Goal: Information Seeking & Learning: Learn about a topic

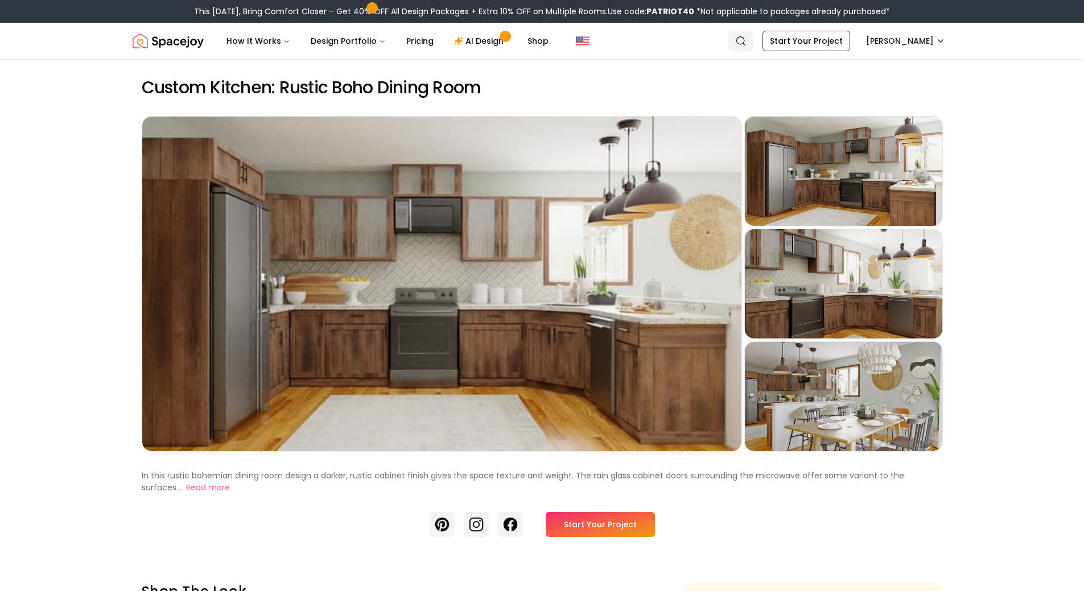
drag, startPoint x: 0, startPoint y: 0, endPoint x: 783, endPoint y: 47, distance: 784.2
click at [753, 47] on link "Search" at bounding box center [740, 41] width 25 height 20
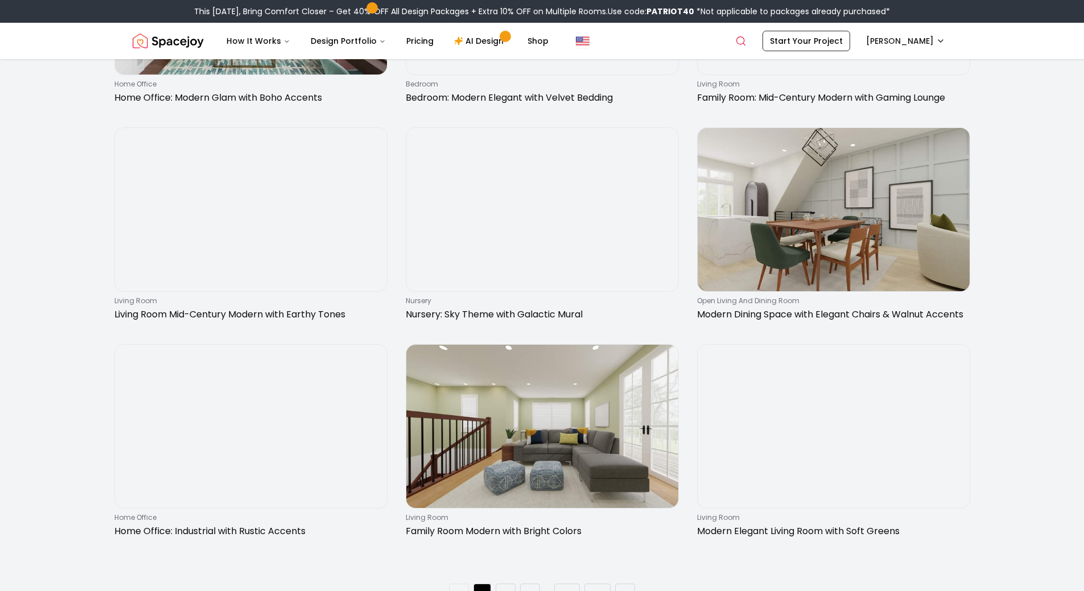
scroll to position [1883, 0]
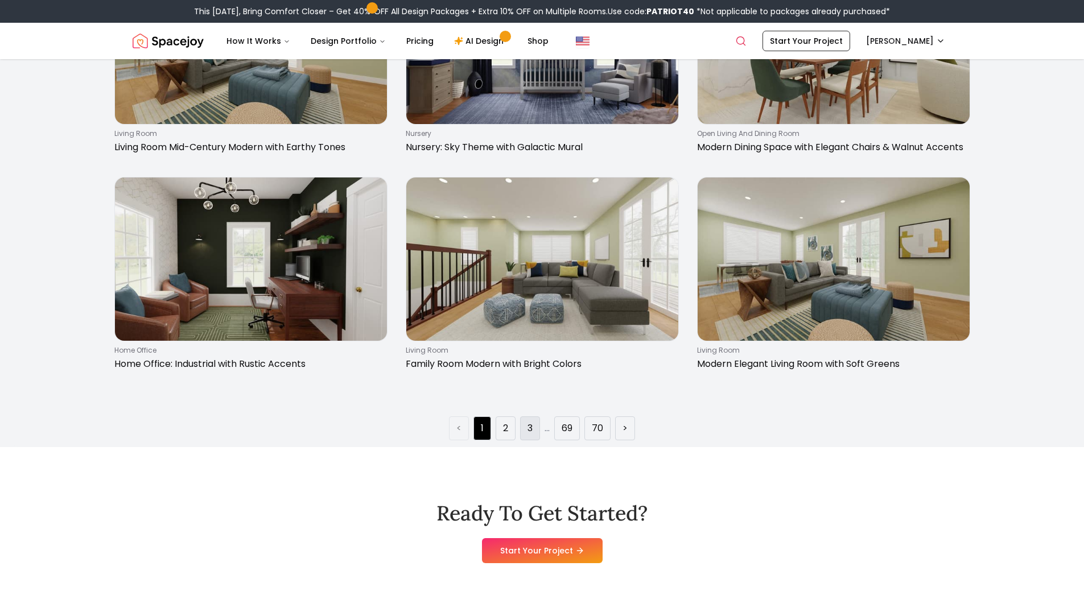
click at [529, 430] on link "3" at bounding box center [529, 429] width 5 height 14
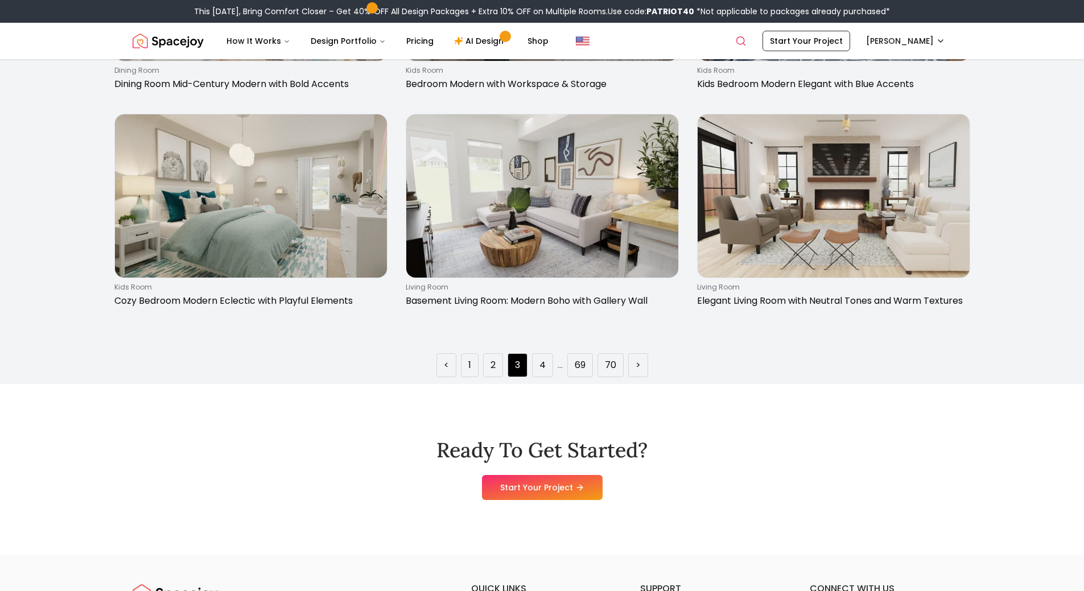
scroll to position [2000, 0]
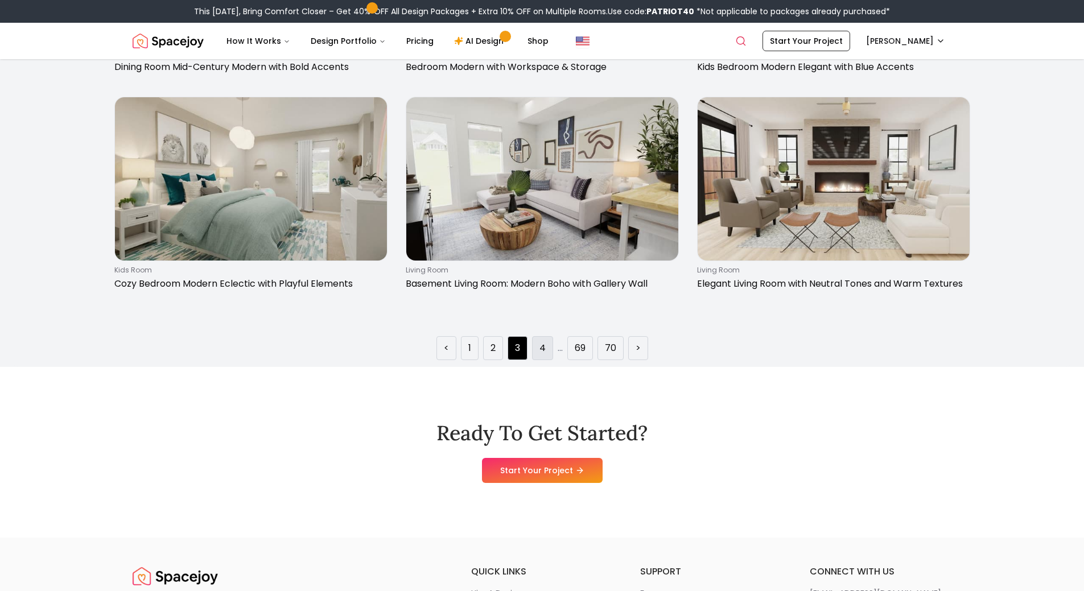
click at [544, 357] on li "4" at bounding box center [542, 348] width 21 height 24
click at [565, 349] on ul "< 1 2 3 4 ... 69 70 >" at bounding box center [542, 348] width 212 height 24
click at [579, 349] on link "69" at bounding box center [580, 348] width 11 height 14
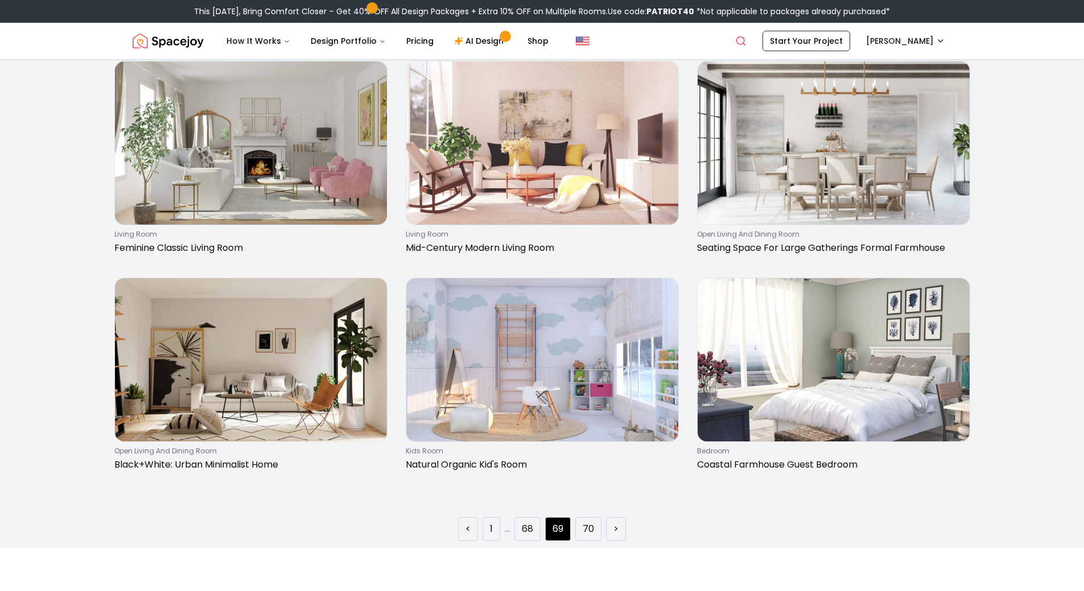
scroll to position [1889, 0]
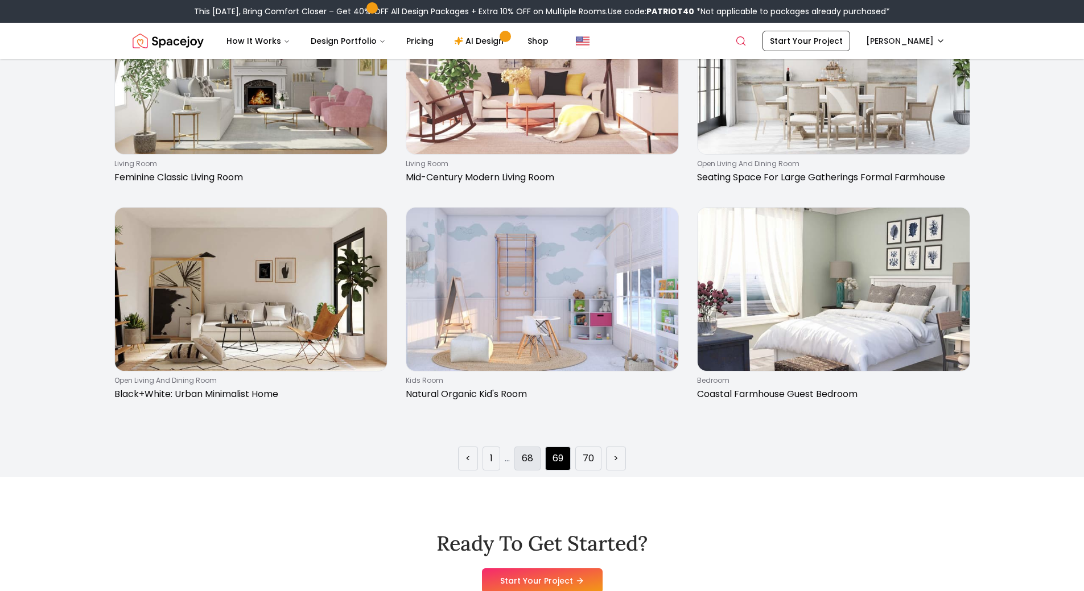
click at [531, 457] on link "68" at bounding box center [527, 459] width 11 height 14
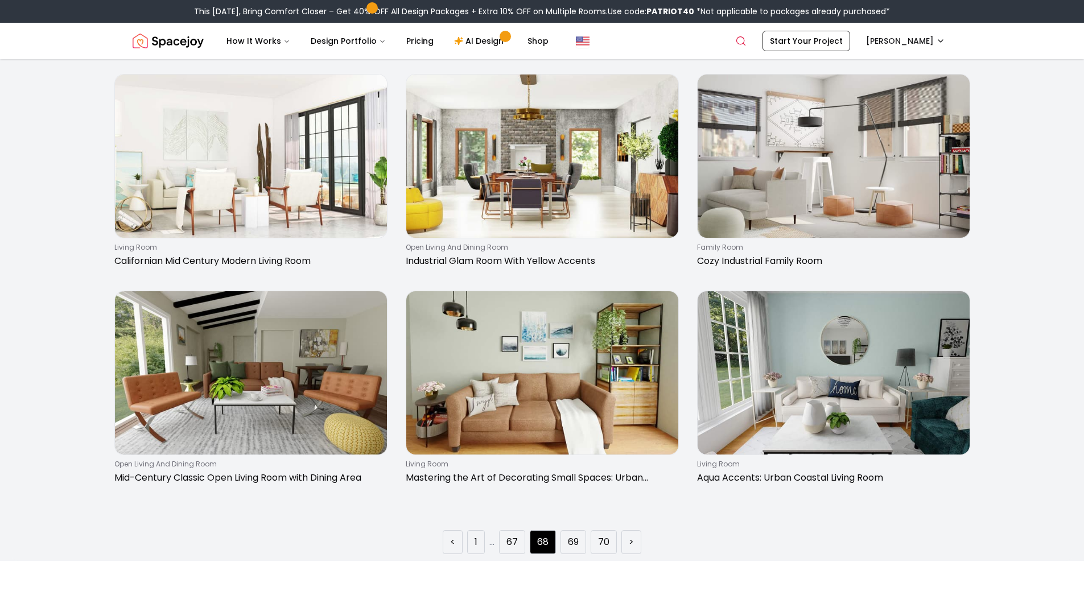
scroll to position [1902, 0]
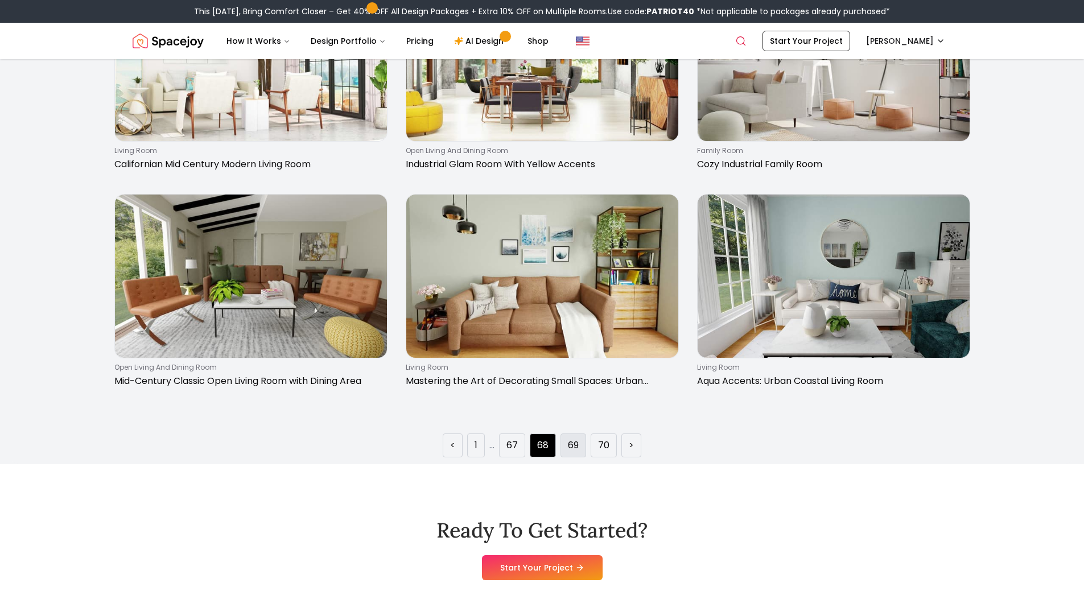
click at [574, 444] on link "69" at bounding box center [573, 446] width 11 height 14
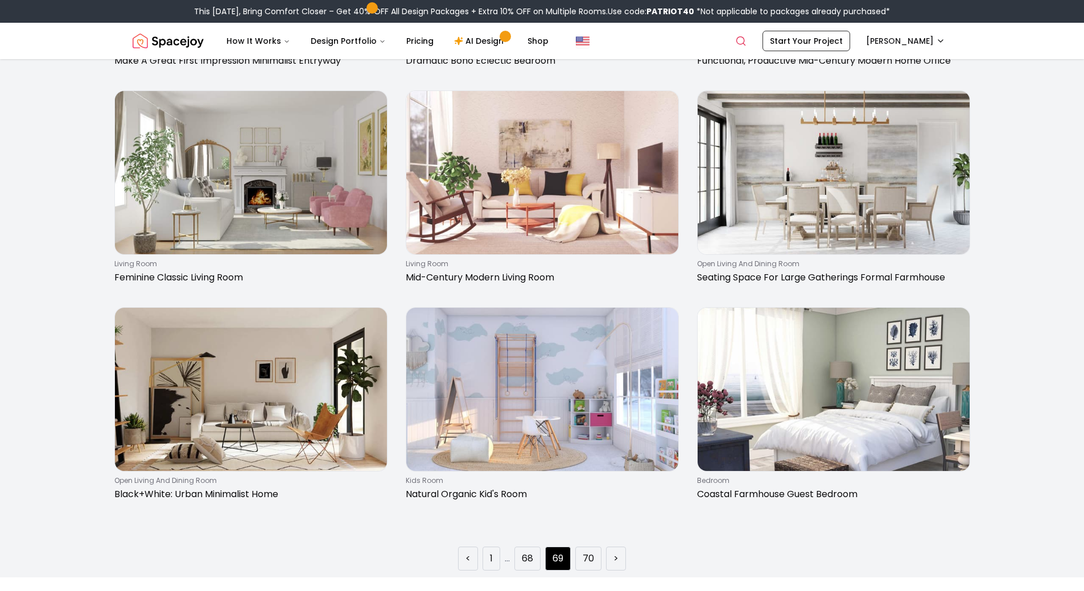
scroll to position [1929, 0]
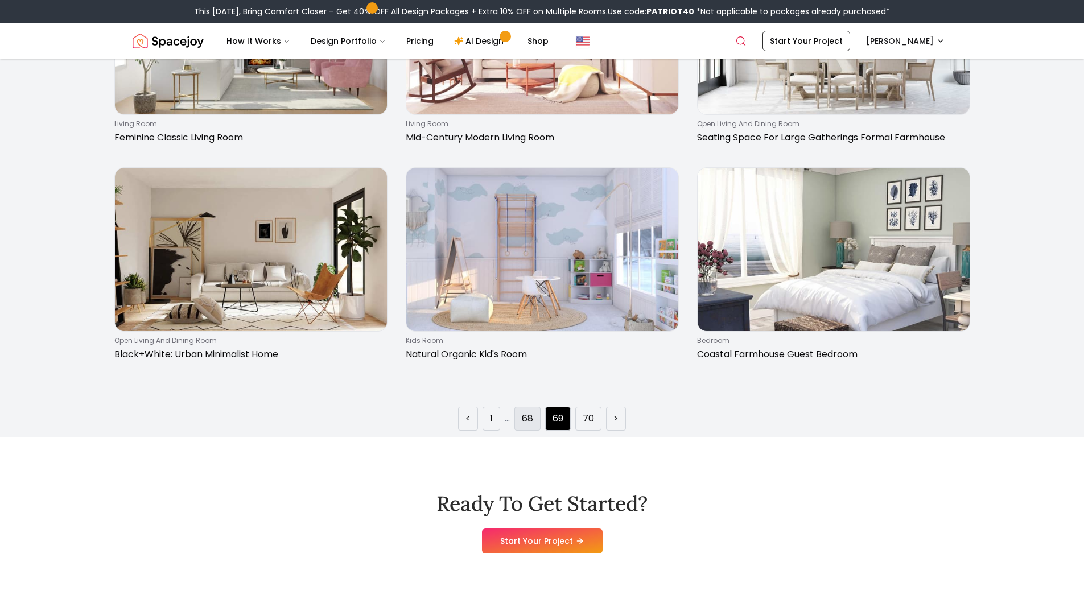
click at [523, 412] on link "68" at bounding box center [527, 419] width 11 height 14
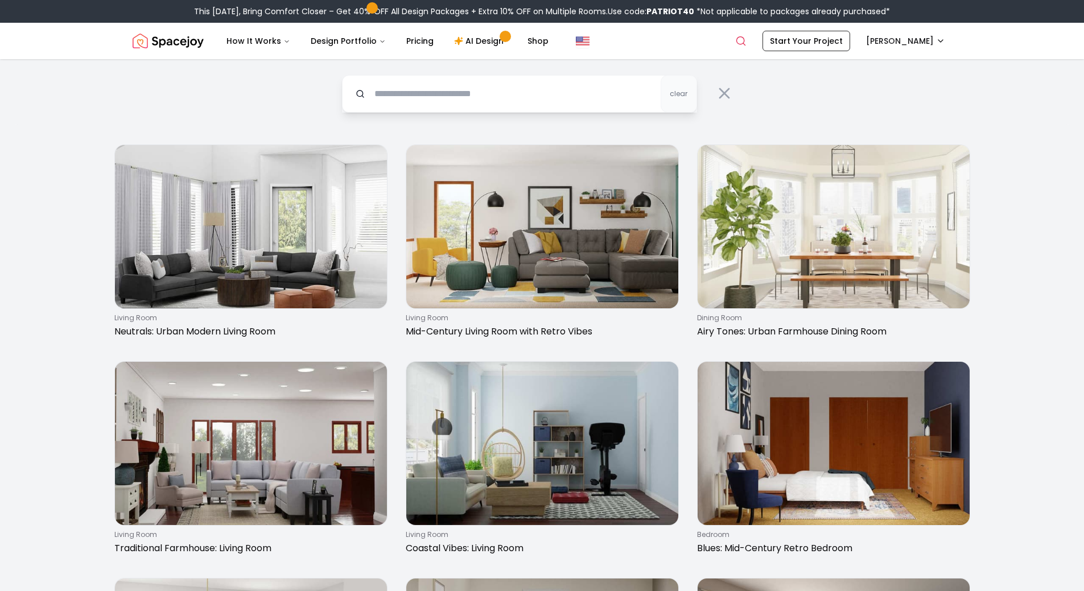
scroll to position [0, 0]
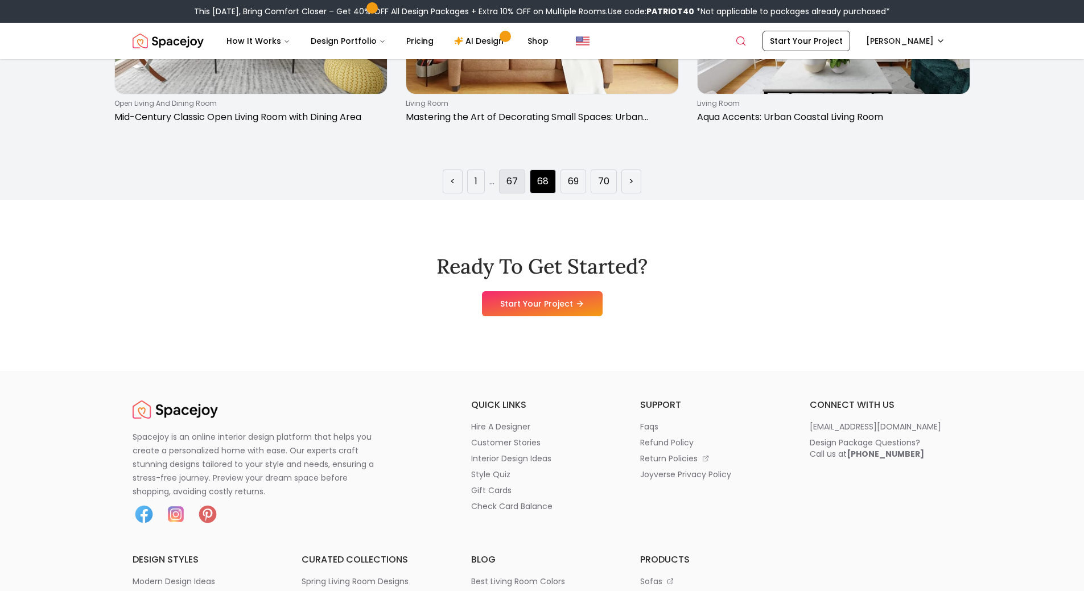
click at [512, 184] on link "67" at bounding box center [511, 182] width 11 height 14
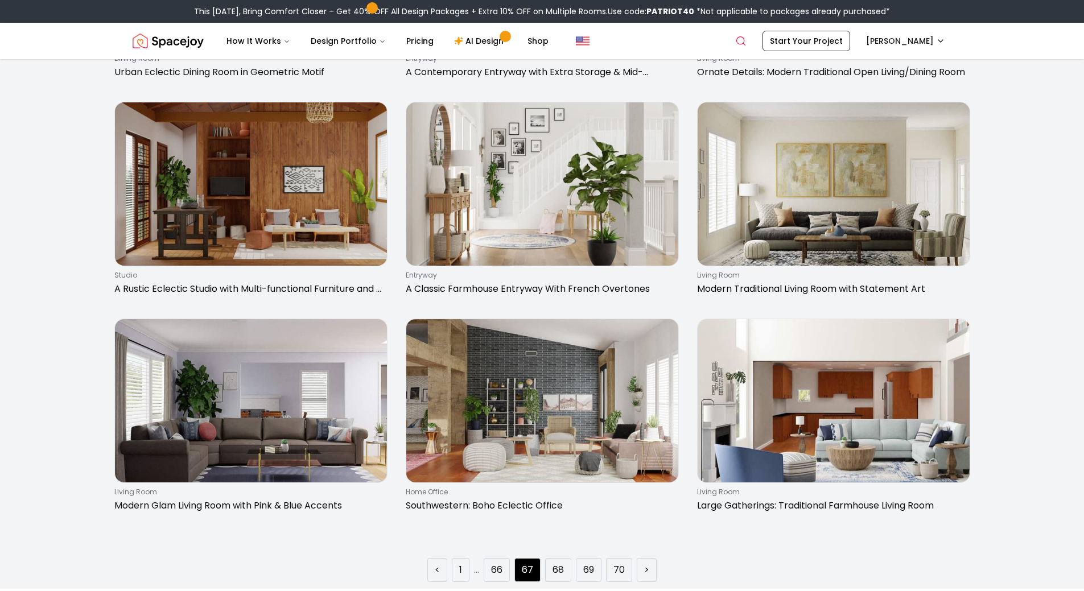
scroll to position [1785, 0]
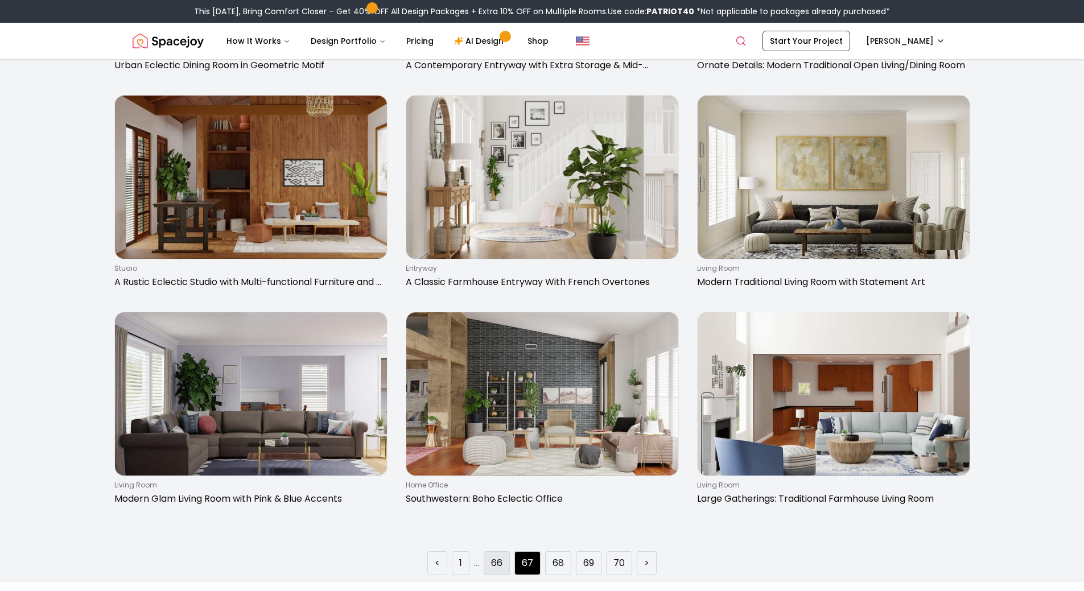
click at [504, 570] on li "66" at bounding box center [497, 563] width 26 height 24
click at [497, 560] on link "66" at bounding box center [496, 563] width 11 height 14
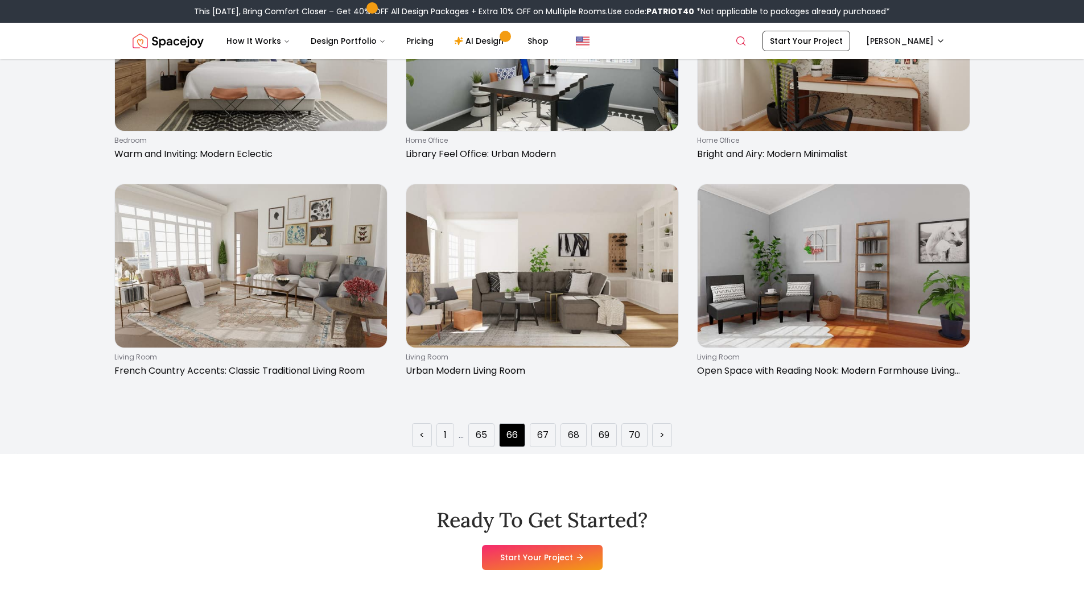
scroll to position [2070, 0]
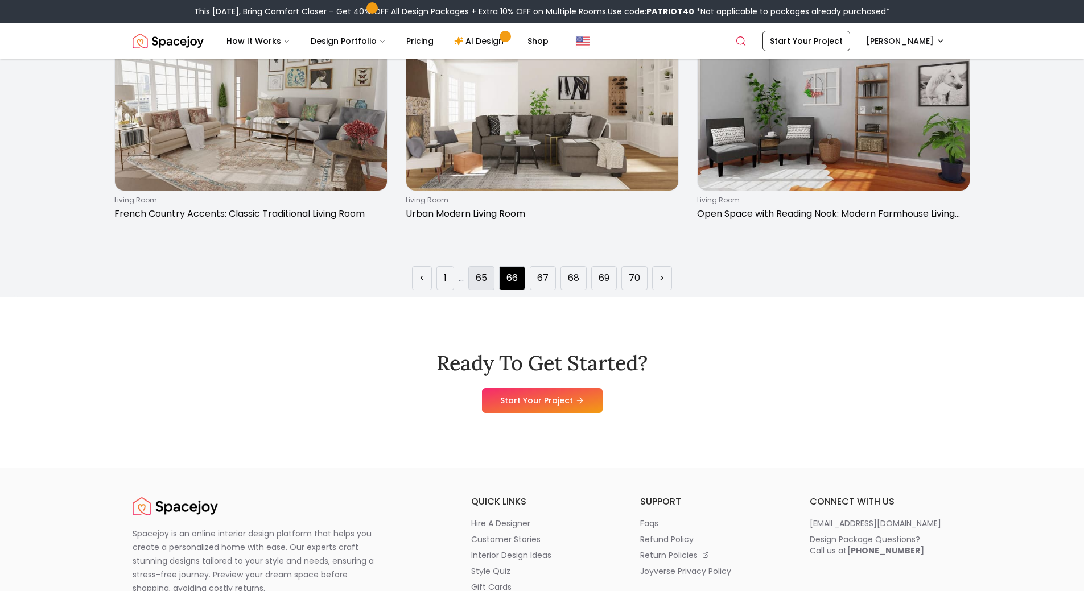
click at [474, 279] on li "65" at bounding box center [481, 278] width 26 height 24
click at [486, 281] on link "65" at bounding box center [481, 278] width 11 height 14
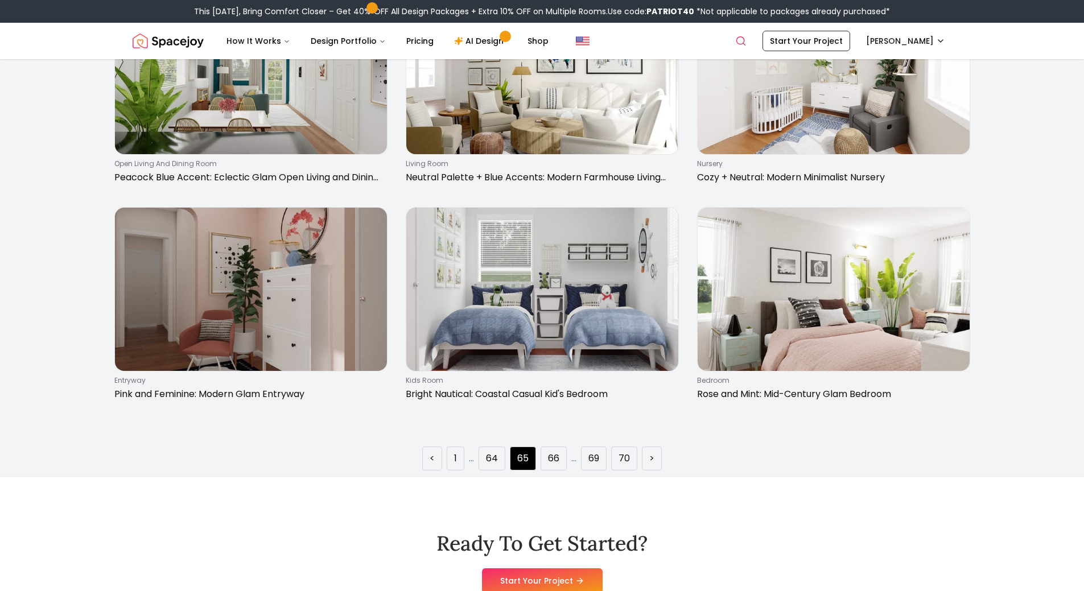
scroll to position [1939, 0]
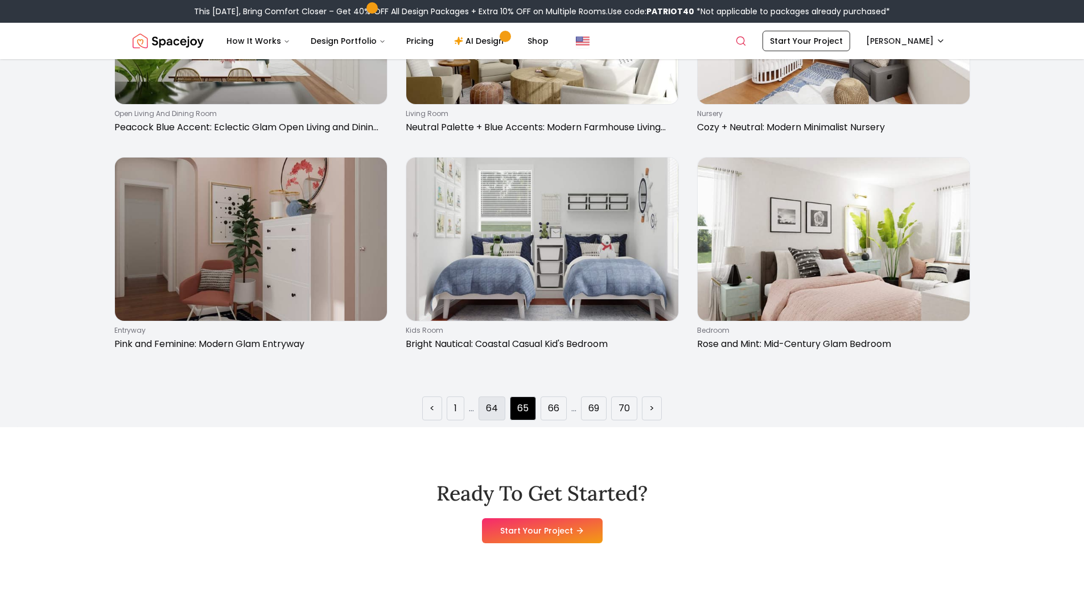
click at [492, 408] on link "64" at bounding box center [492, 409] width 12 height 14
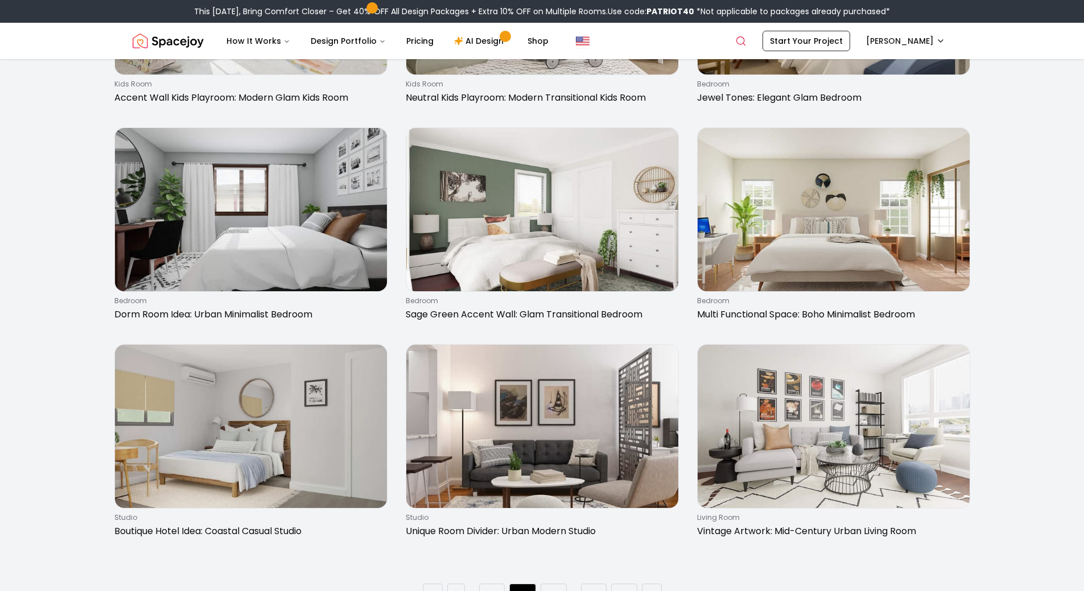
scroll to position [1769, 0]
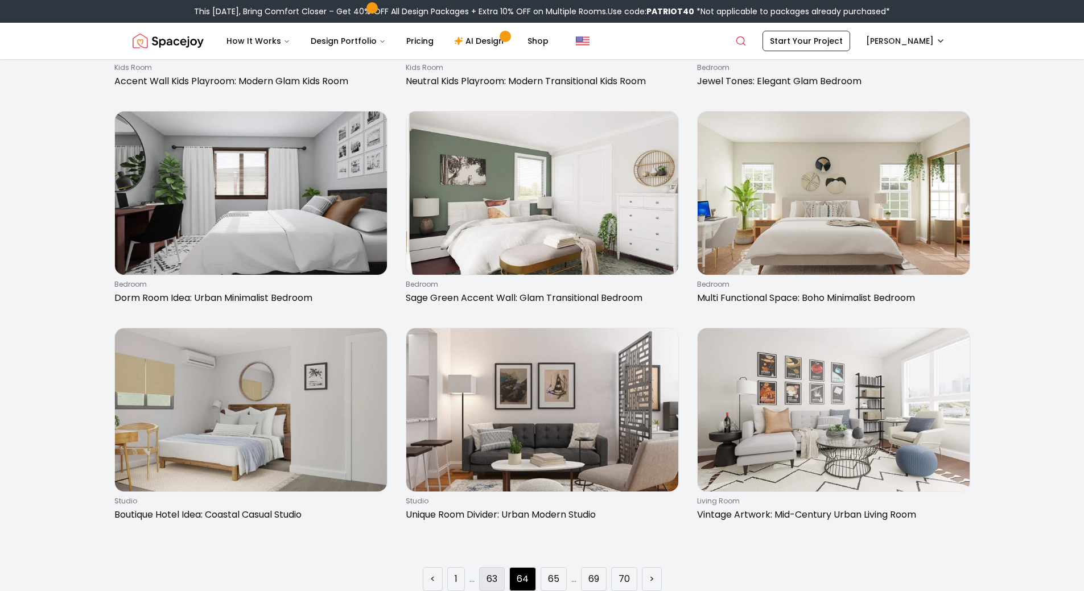
click at [494, 575] on link "63" at bounding box center [491, 579] width 11 height 14
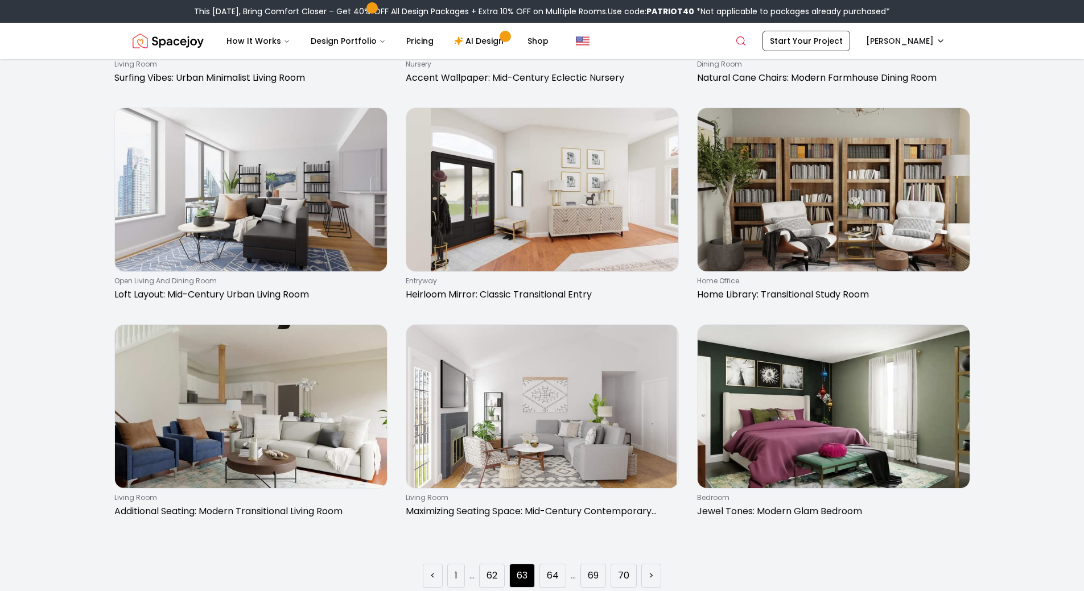
scroll to position [1792, 0]
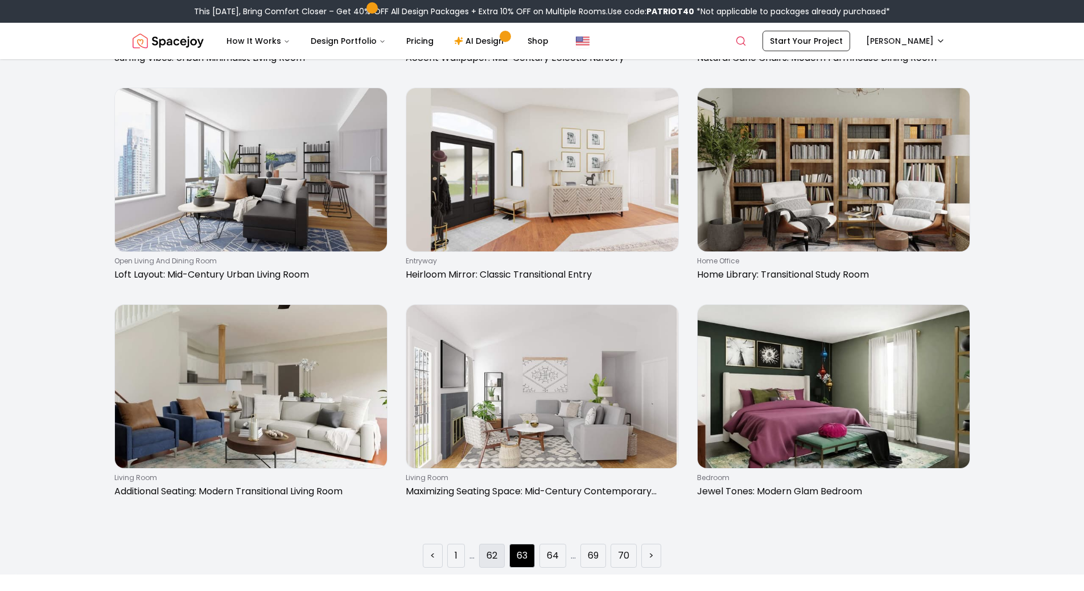
click at [493, 550] on link "62" at bounding box center [491, 556] width 11 height 14
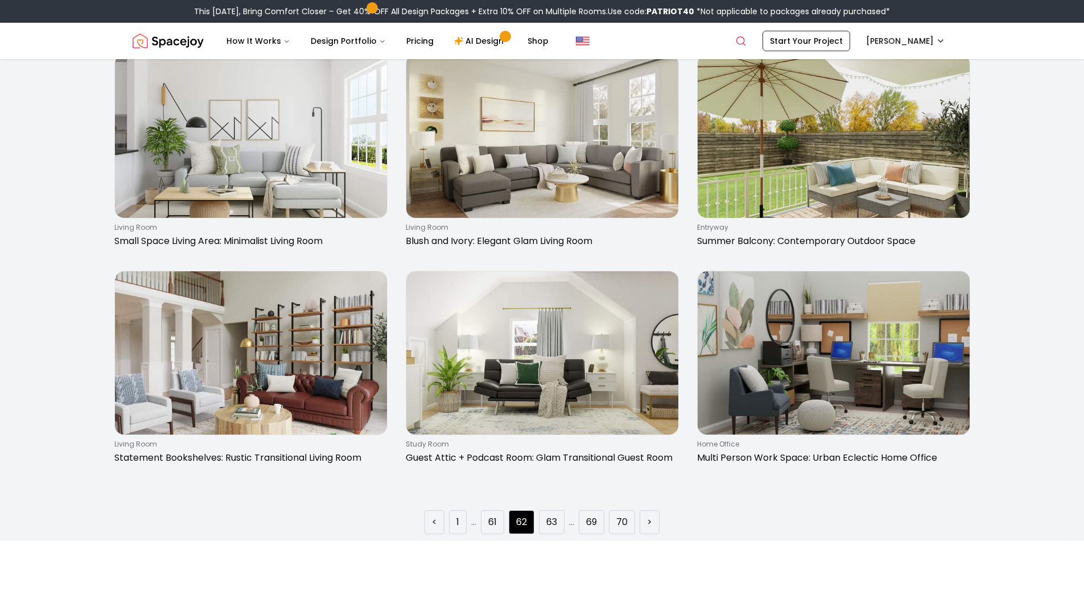
scroll to position [1879, 0]
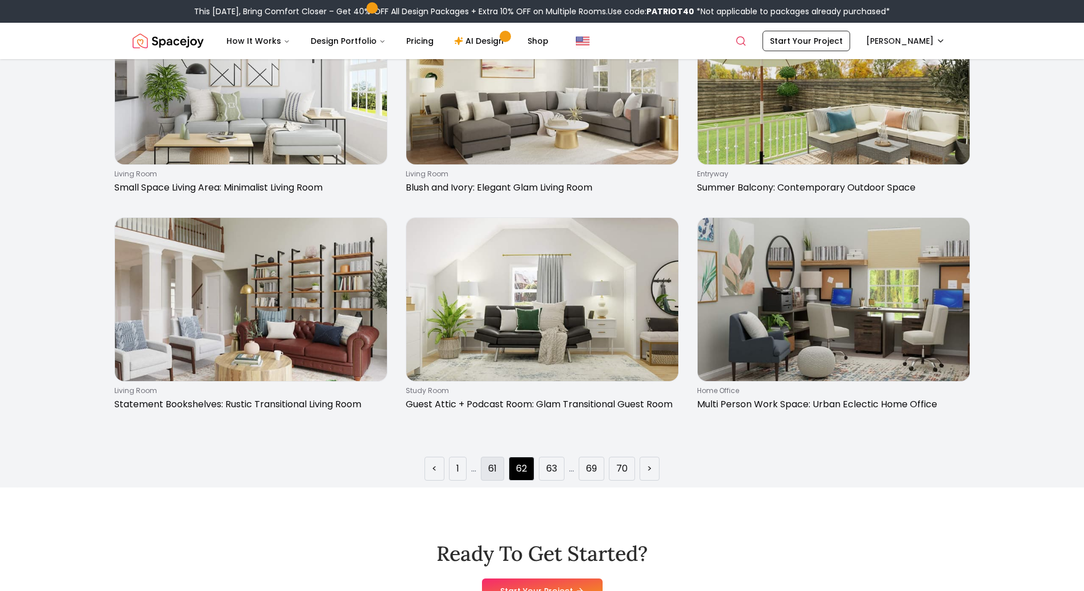
click at [489, 472] on link "61" at bounding box center [492, 469] width 9 height 14
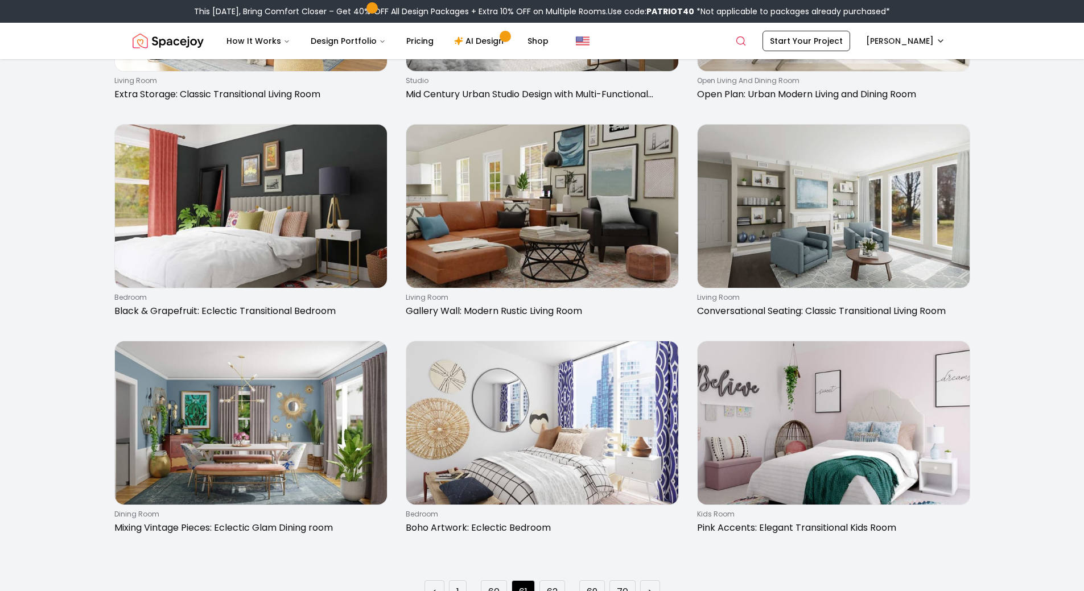
scroll to position [1806, 0]
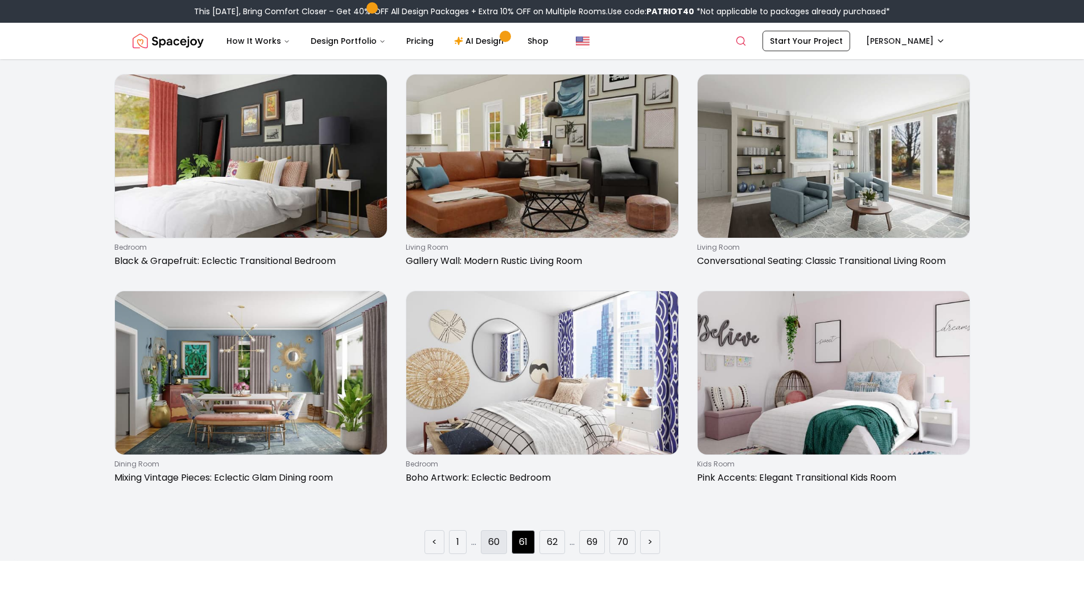
click at [495, 538] on link "60" at bounding box center [493, 542] width 11 height 14
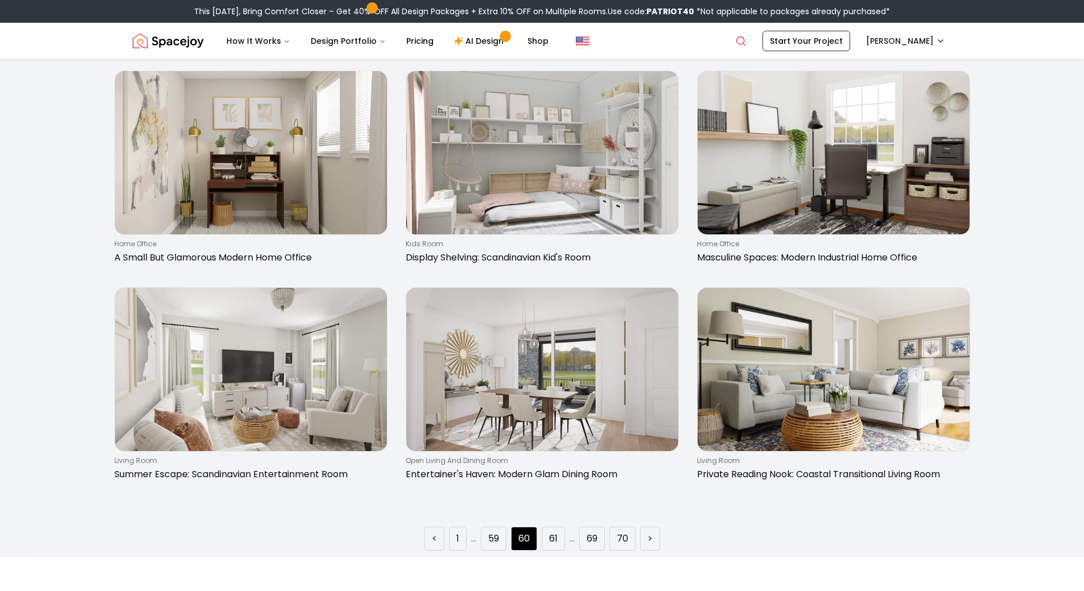
scroll to position [1846, 0]
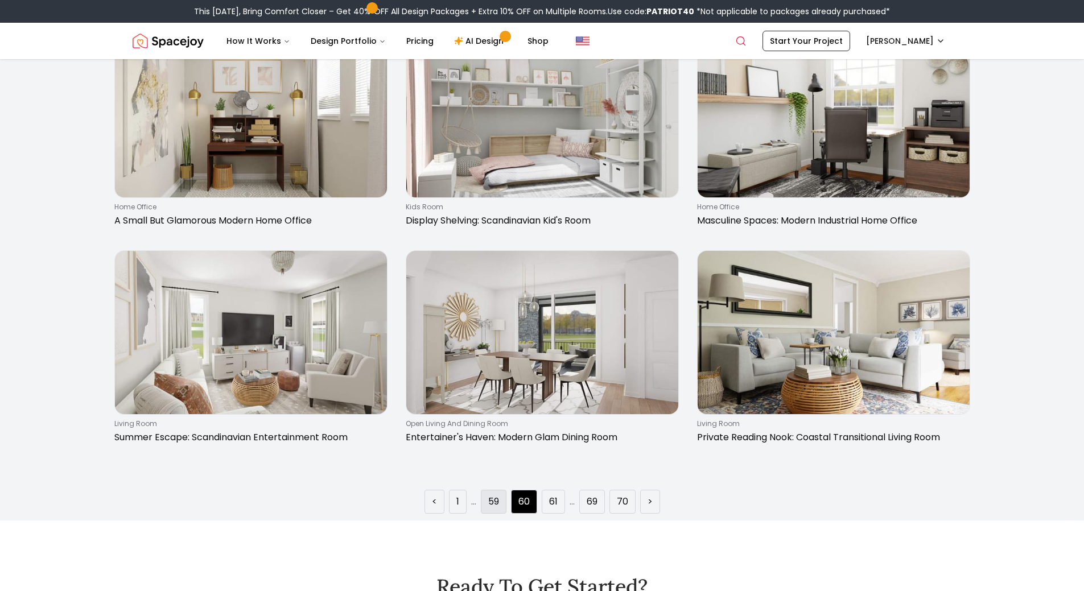
click at [501, 503] on li "59" at bounding box center [494, 502] width 26 height 24
click at [488, 506] on link "59" at bounding box center [493, 502] width 11 height 14
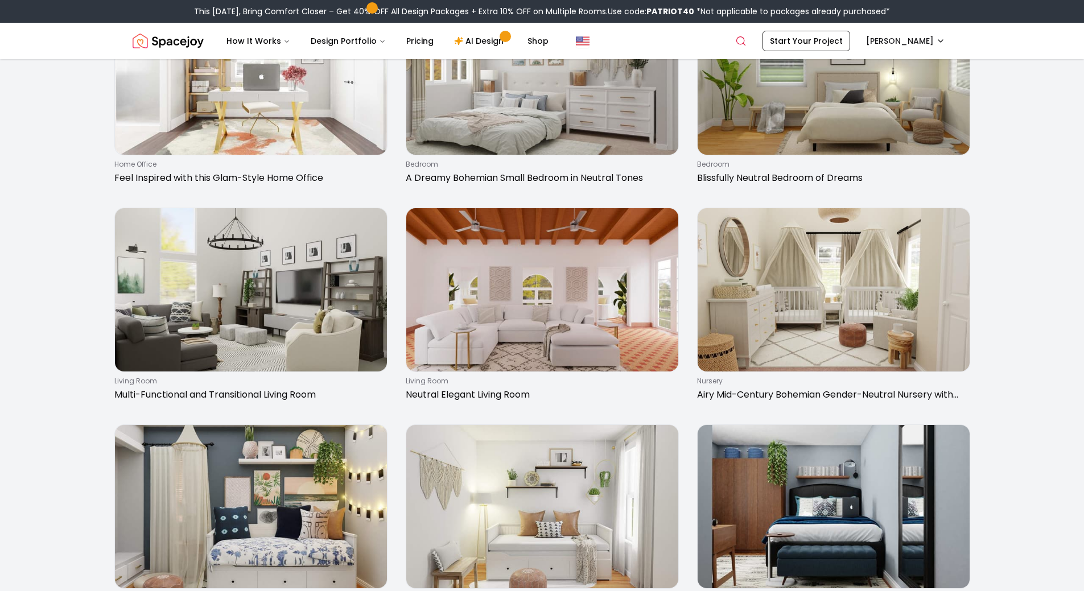
scroll to position [1963, 0]
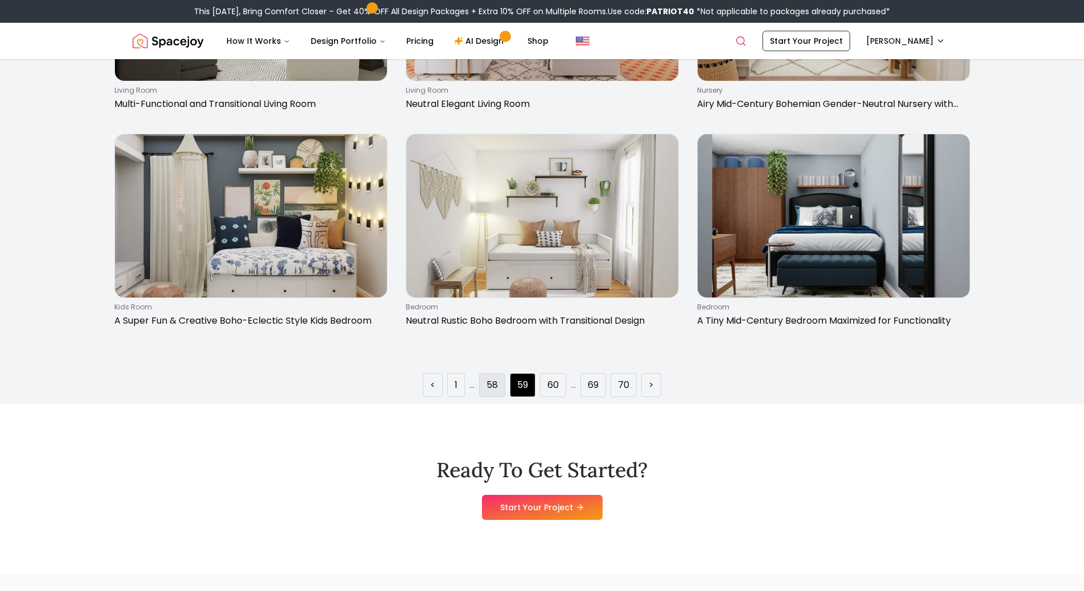
click at [501, 386] on li "58" at bounding box center [492, 385] width 26 height 24
click at [488, 390] on link "58" at bounding box center [491, 385] width 11 height 14
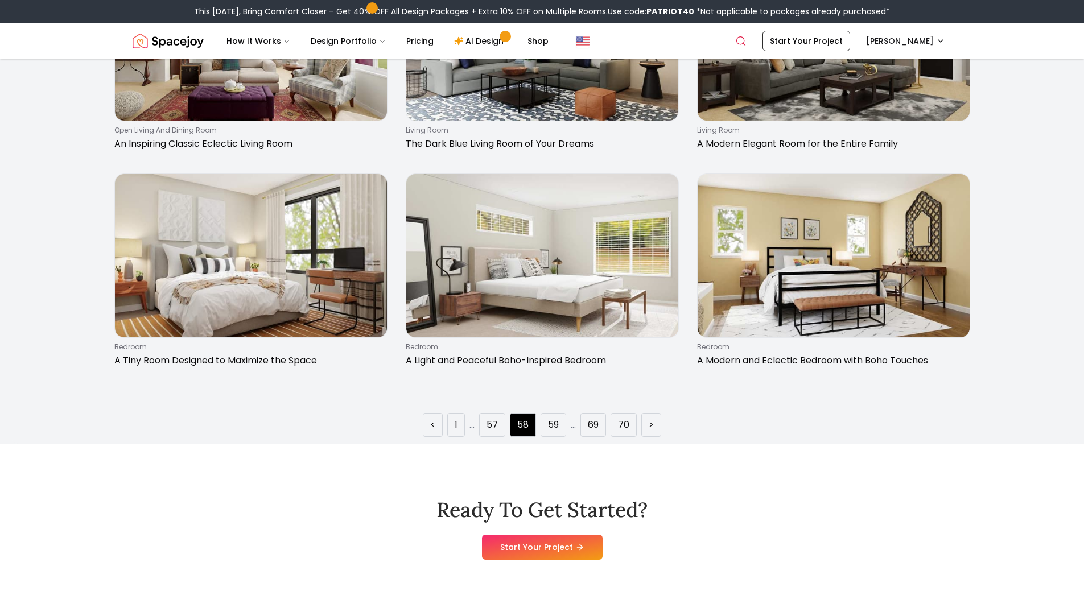
scroll to position [1996, 0]
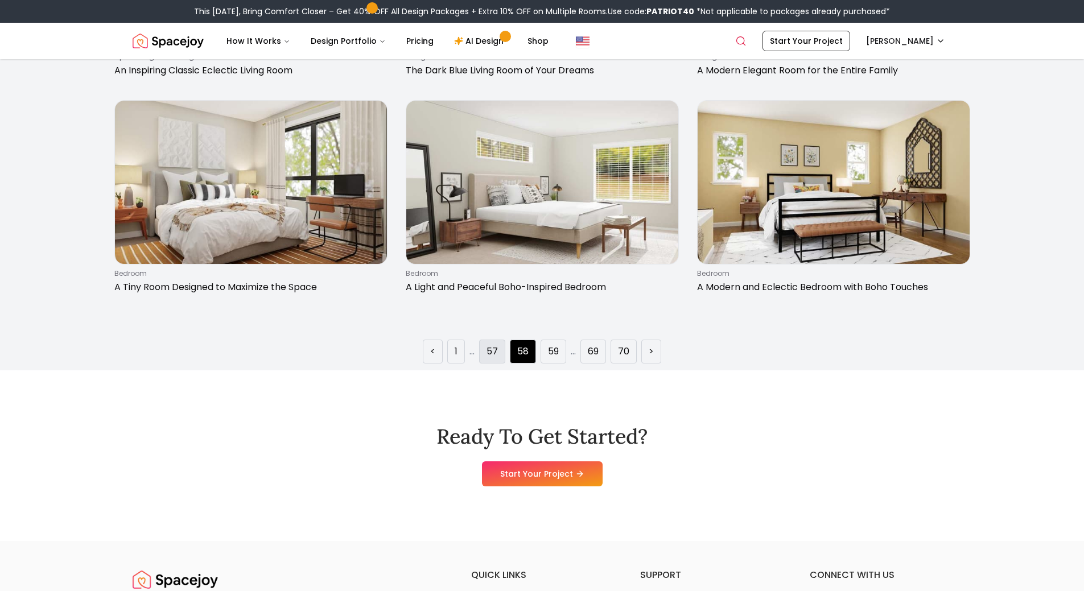
click at [497, 348] on li "57" at bounding box center [492, 352] width 26 height 24
click at [497, 345] on li "57" at bounding box center [492, 352] width 26 height 24
click at [497, 348] on link "57" at bounding box center [491, 352] width 11 height 14
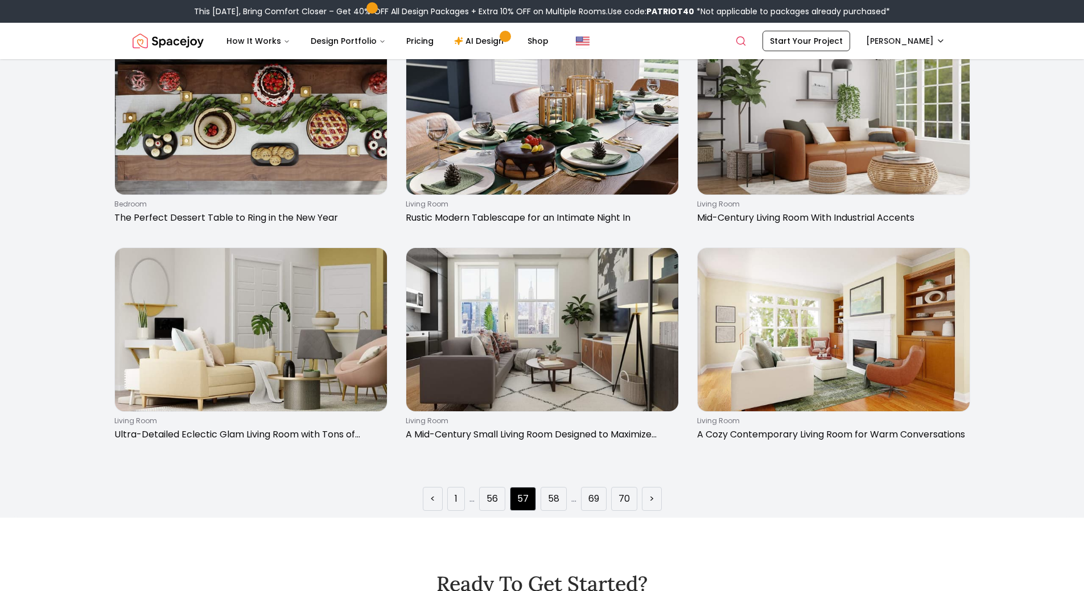
scroll to position [1909, 0]
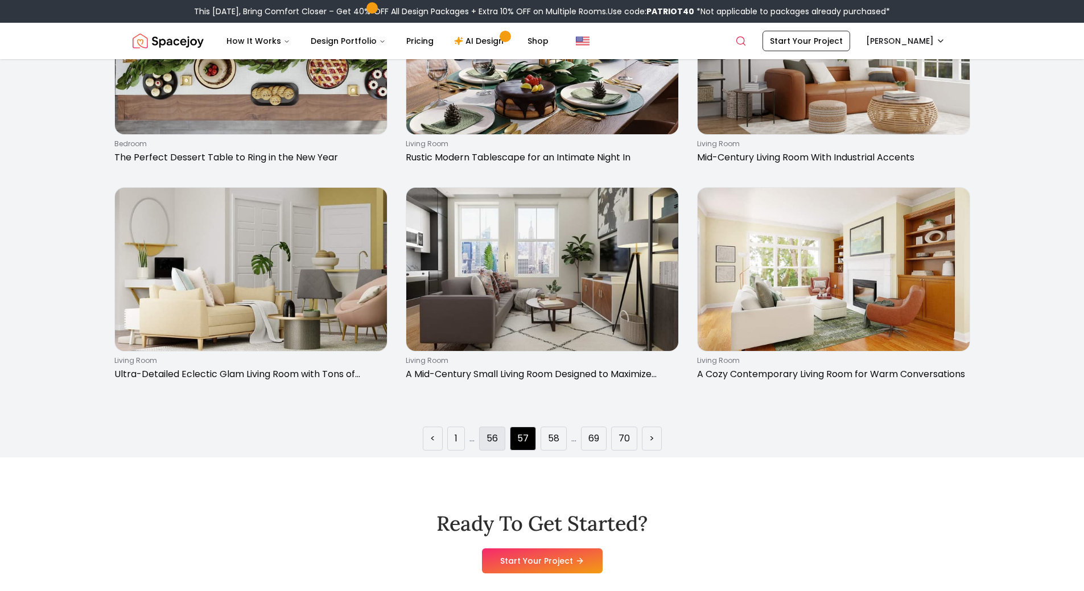
click at [498, 440] on link "56" at bounding box center [491, 439] width 11 height 14
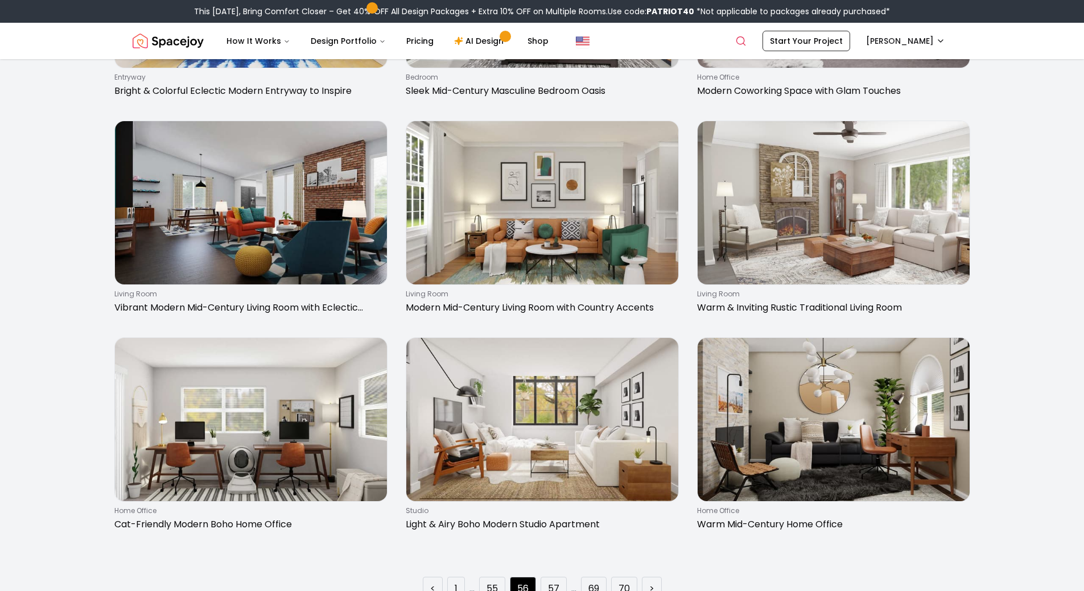
scroll to position [1849, 0]
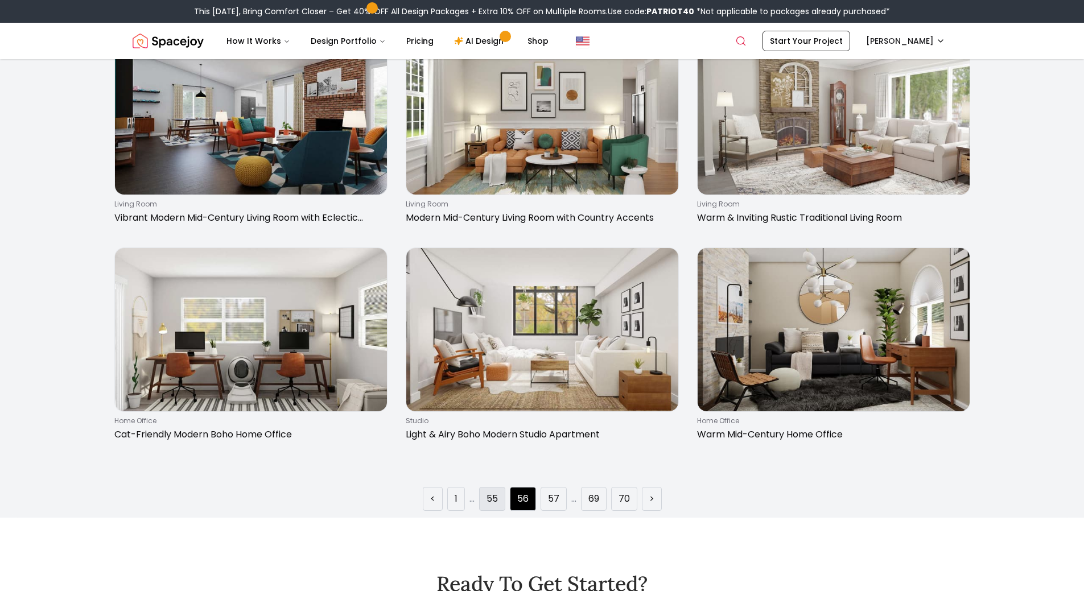
click at [503, 500] on li "55" at bounding box center [492, 499] width 26 height 24
click at [490, 499] on link "55" at bounding box center [491, 499] width 11 height 14
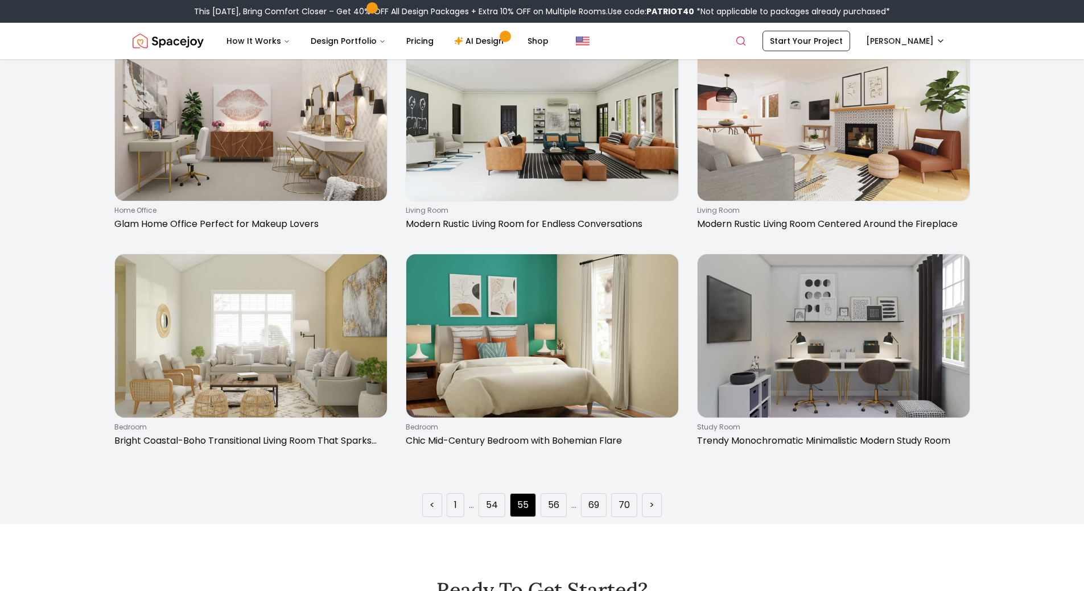
scroll to position [1852, 0]
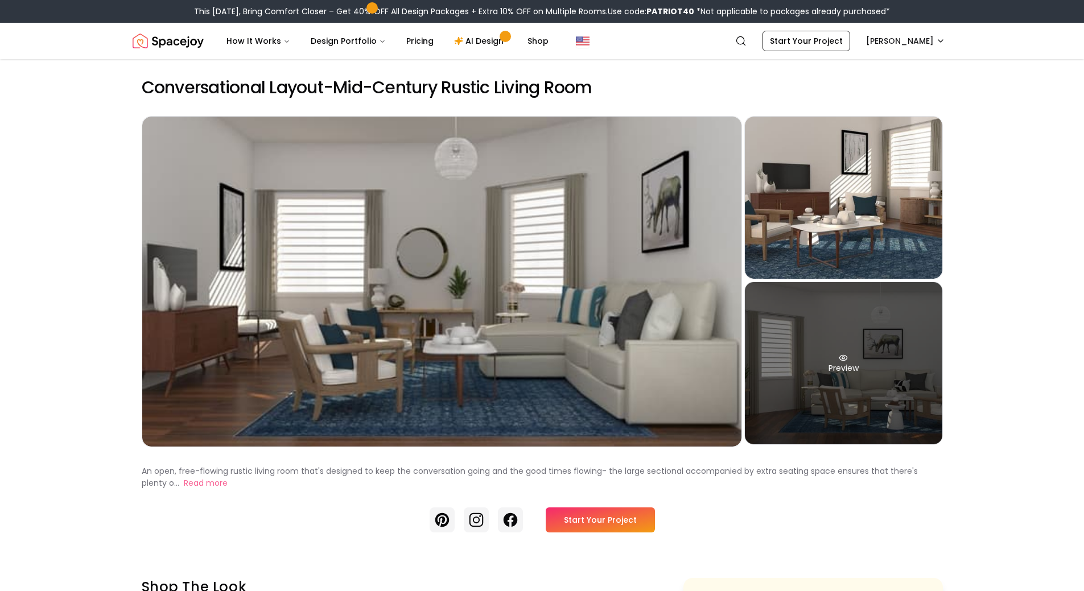
click at [898, 332] on div "Preview" at bounding box center [843, 363] width 197 height 162
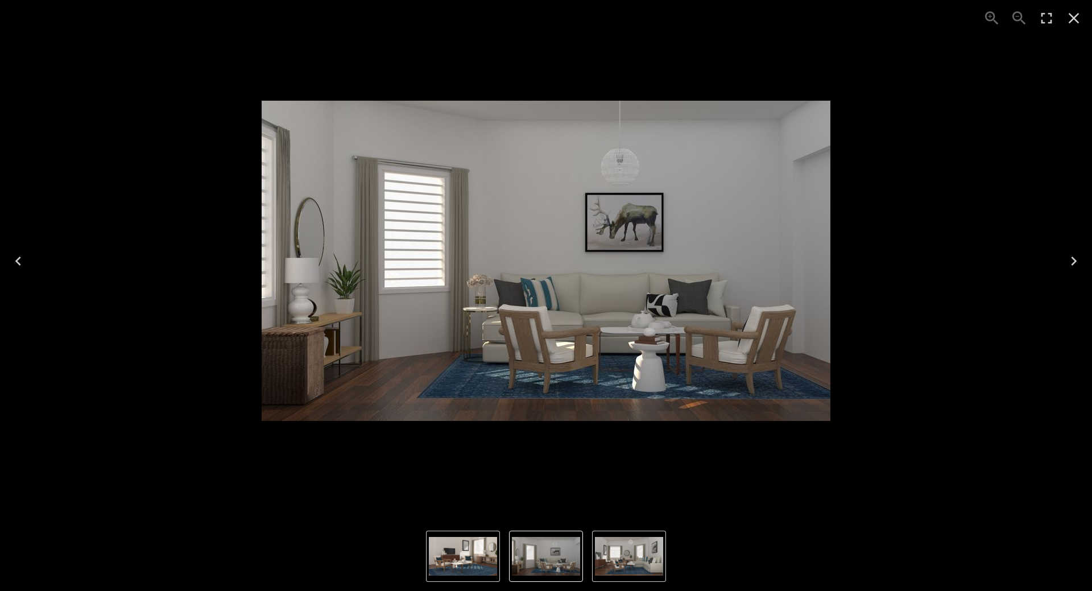
click at [1079, 26] on icon "Close" at bounding box center [1074, 18] width 18 height 18
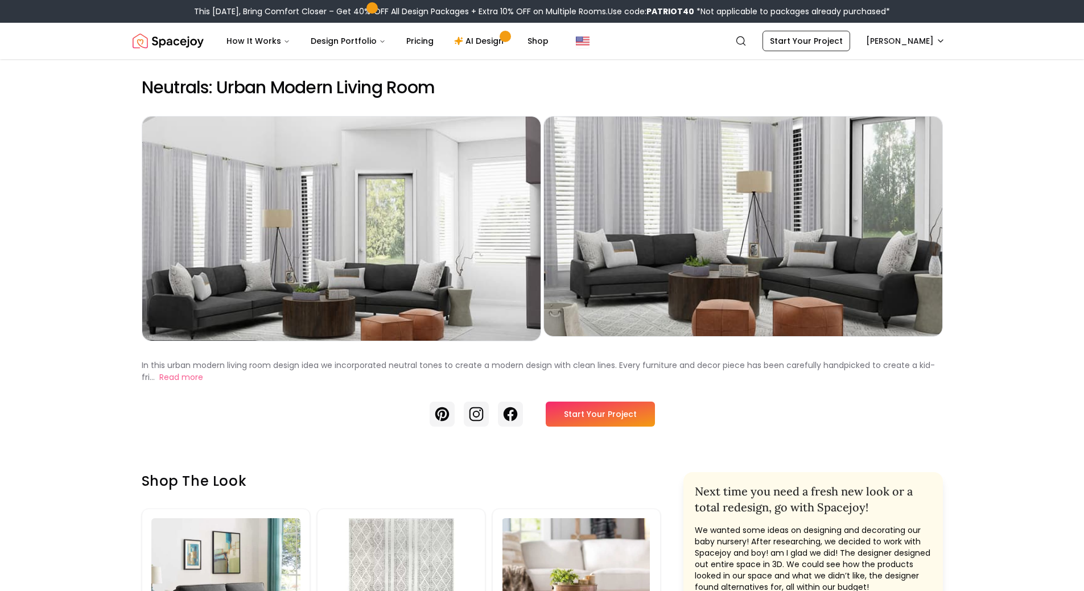
scroll to position [138, 0]
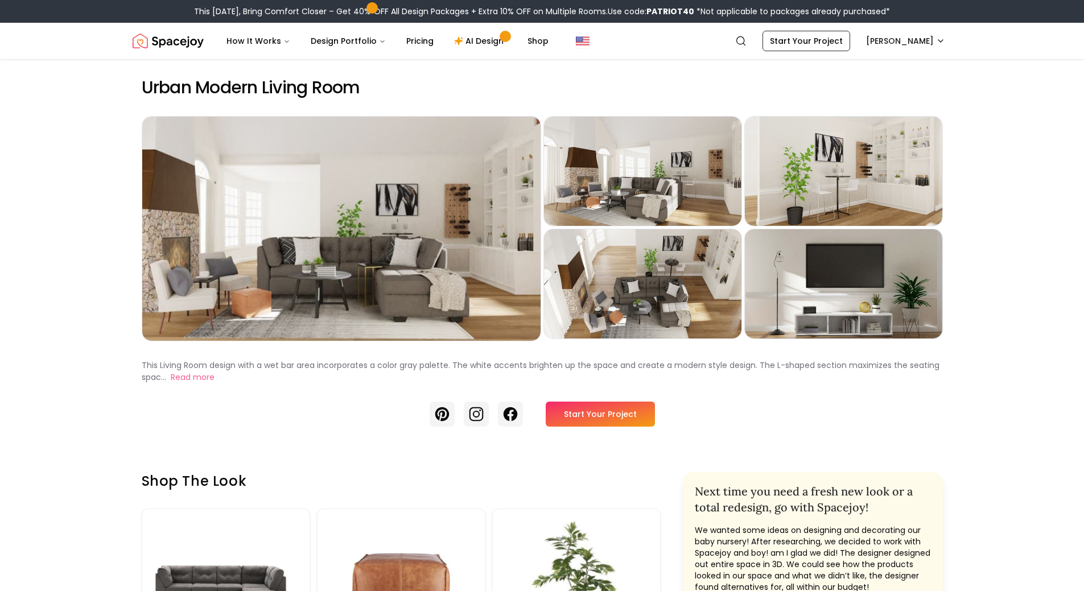
click at [468, 260] on div "Preview" at bounding box center [341, 229] width 398 height 224
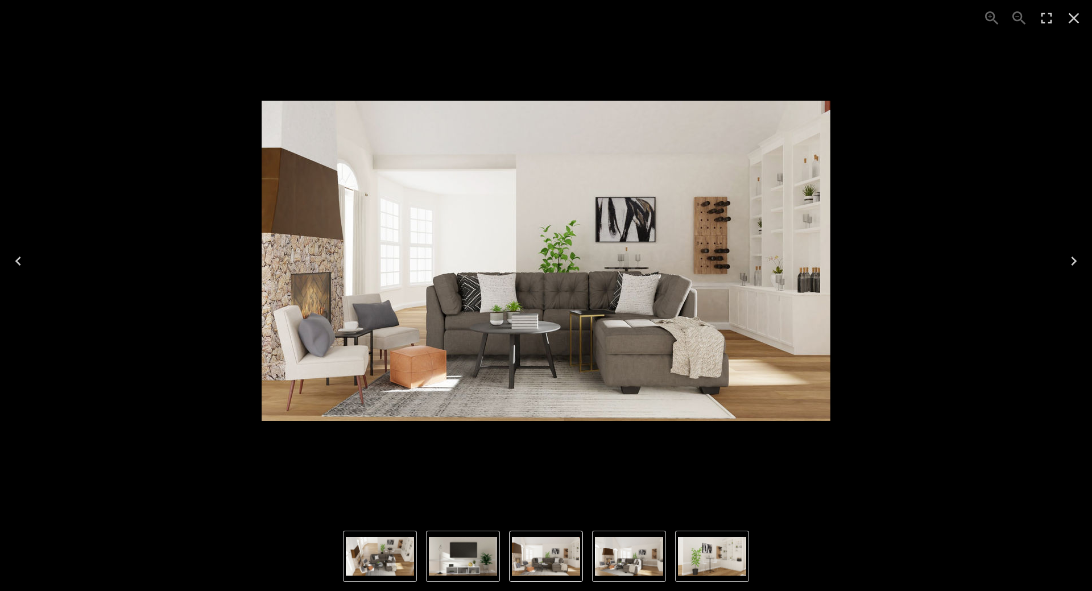
drag, startPoint x: 593, startPoint y: 237, endPoint x: 597, endPoint y: 118, distance: 118.4
click at [597, 118] on img "1 of 5" at bounding box center [546, 261] width 569 height 320
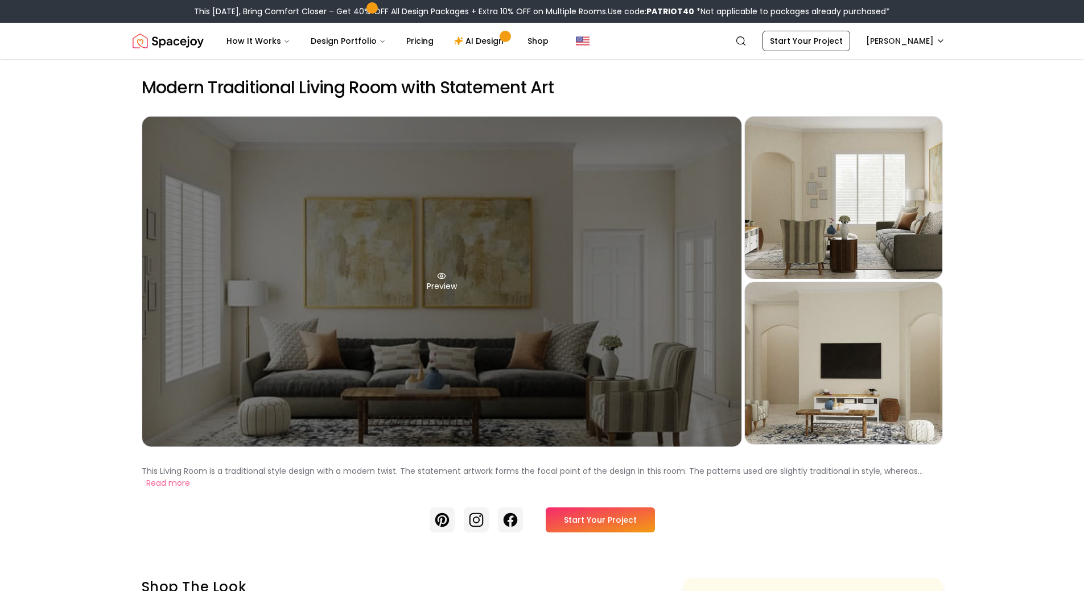
click at [591, 244] on div "Preview" at bounding box center [441, 282] width 599 height 330
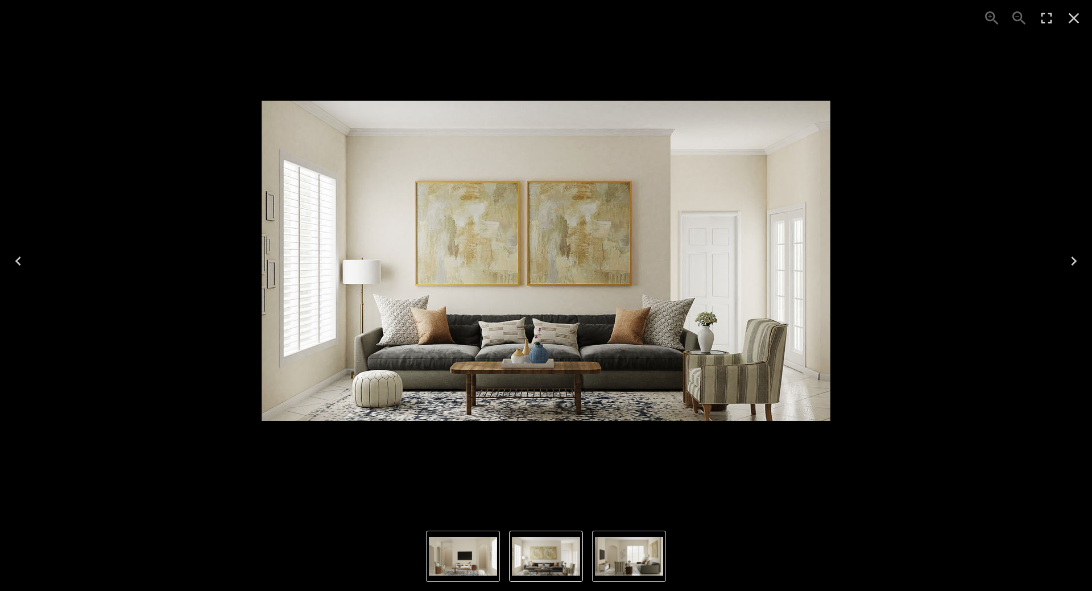
click at [971, 233] on div "1 of 3" at bounding box center [546, 260] width 1074 height 503
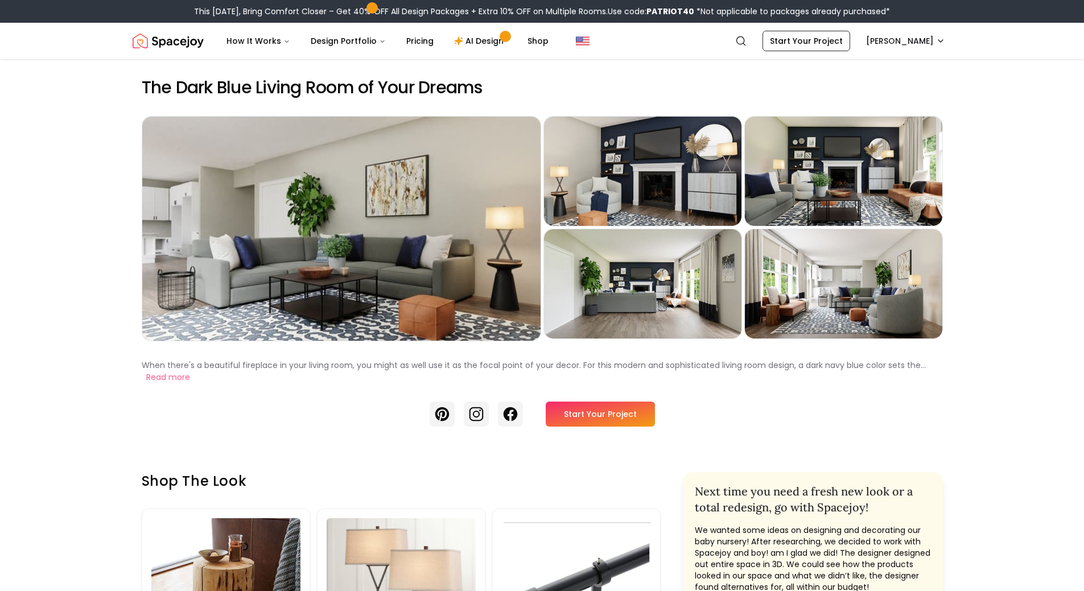
click at [399, 277] on div "Preview" at bounding box center [341, 229] width 398 height 224
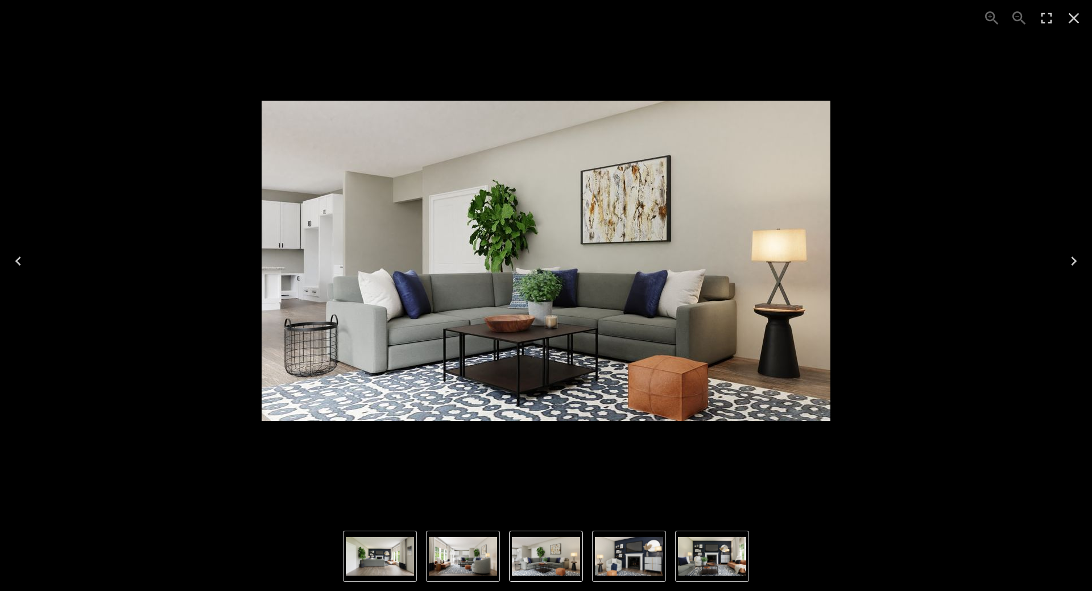
click at [1076, 23] on icon "Close" at bounding box center [1074, 18] width 18 height 18
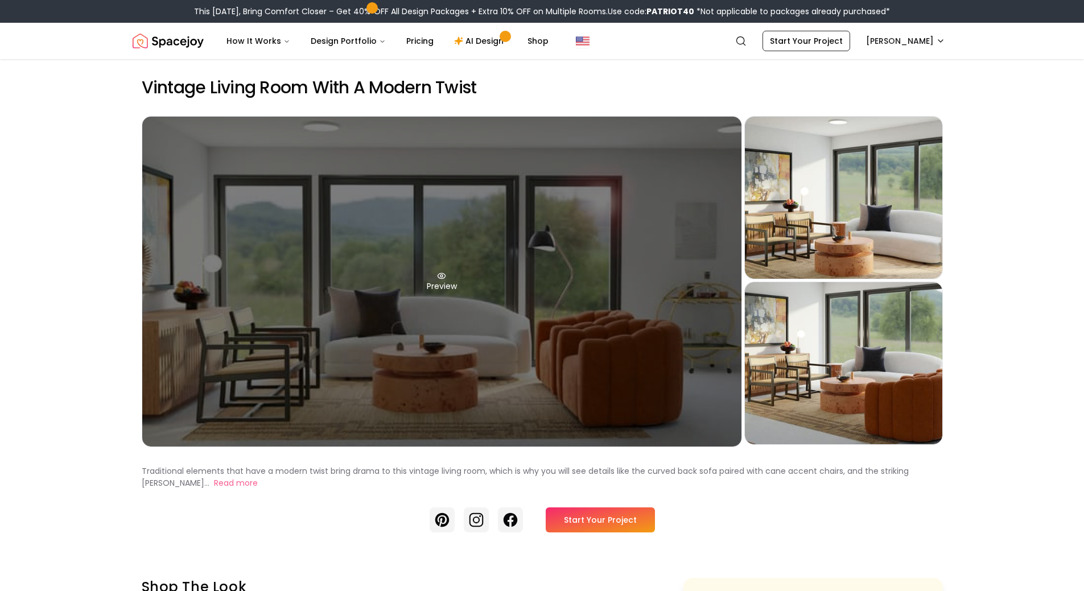
click at [619, 308] on div "Preview" at bounding box center [441, 282] width 599 height 330
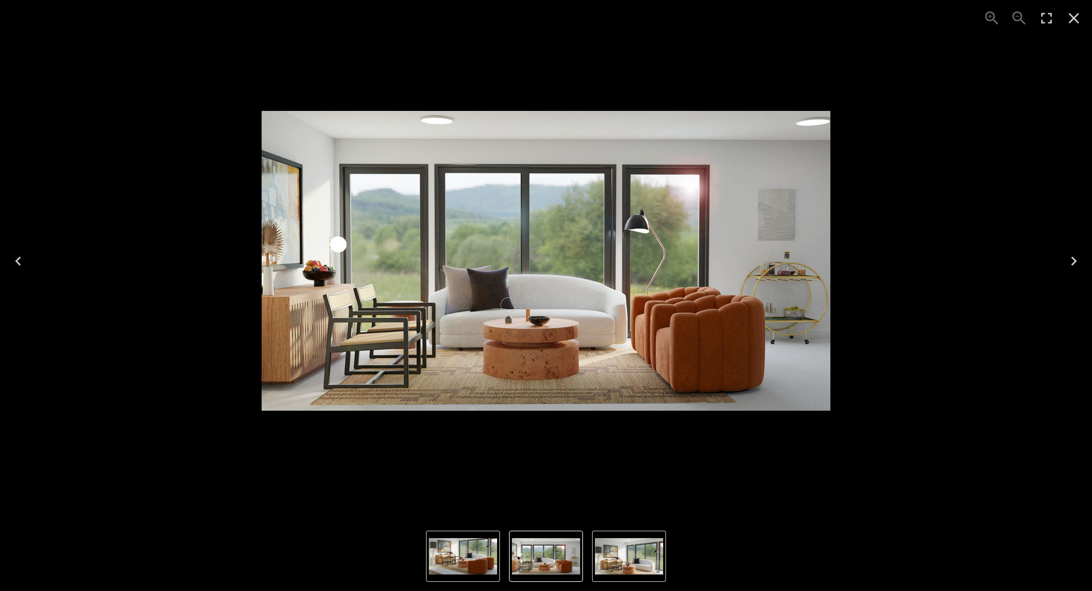
drag, startPoint x: 524, startPoint y: 318, endPoint x: 513, endPoint y: 245, distance: 74.3
click at [513, 245] on img "1 of 3" at bounding box center [546, 261] width 569 height 300
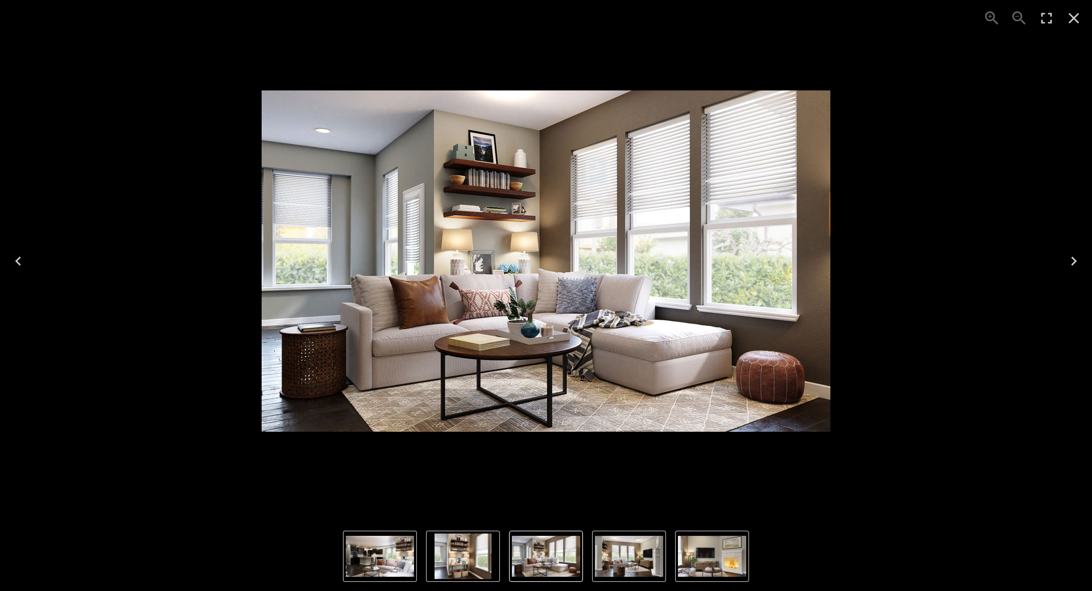
drag, startPoint x: 588, startPoint y: 96, endPoint x: 505, endPoint y: 131, distance: 90.2
click at [505, 124] on img "1 of 5" at bounding box center [546, 260] width 569 height 341
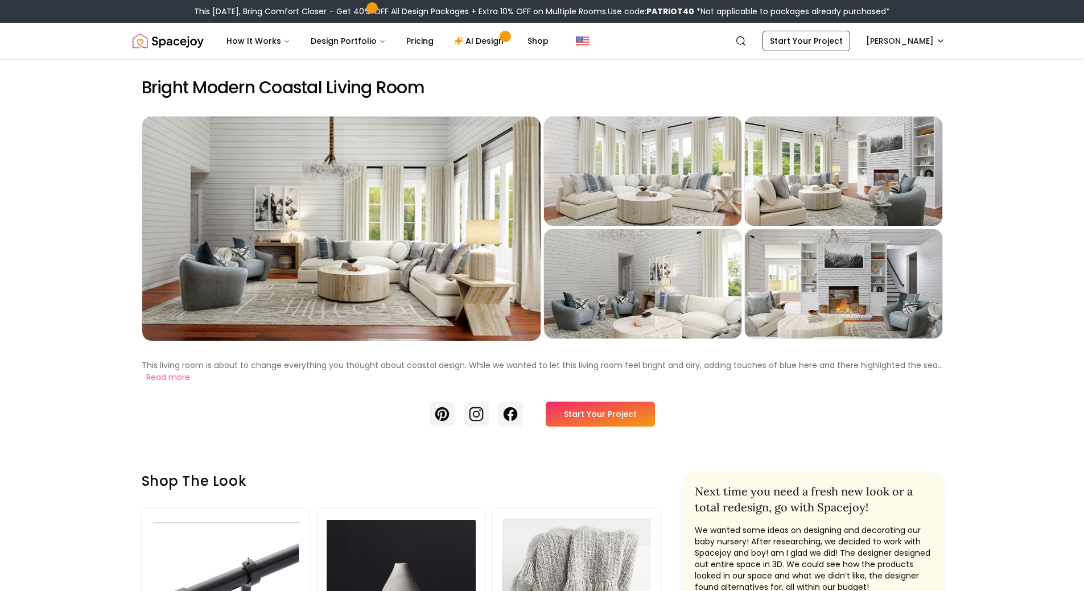
click at [448, 225] on div "Preview" at bounding box center [341, 229] width 398 height 224
